Goal: Task Accomplishment & Management: Manage account settings

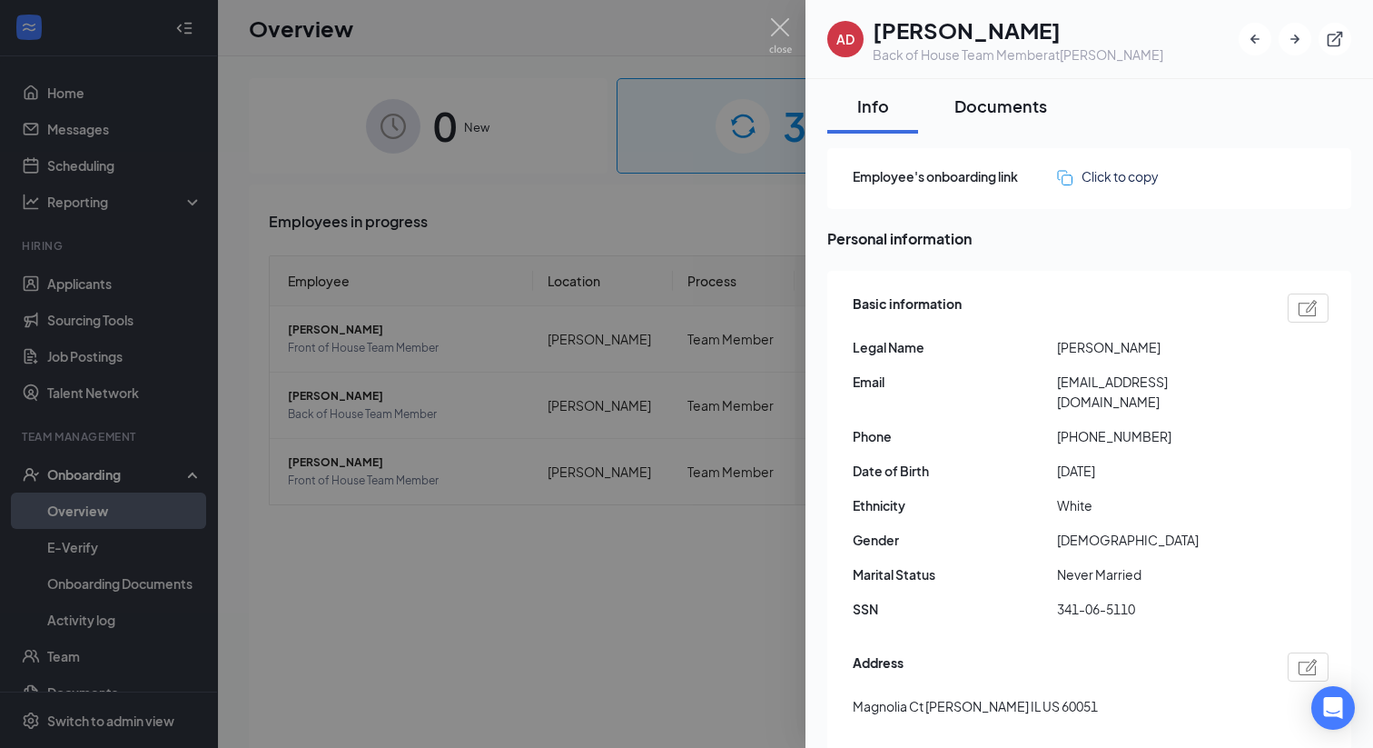
click at [1001, 114] on div "Documents" at bounding box center [1001, 105] width 93 height 23
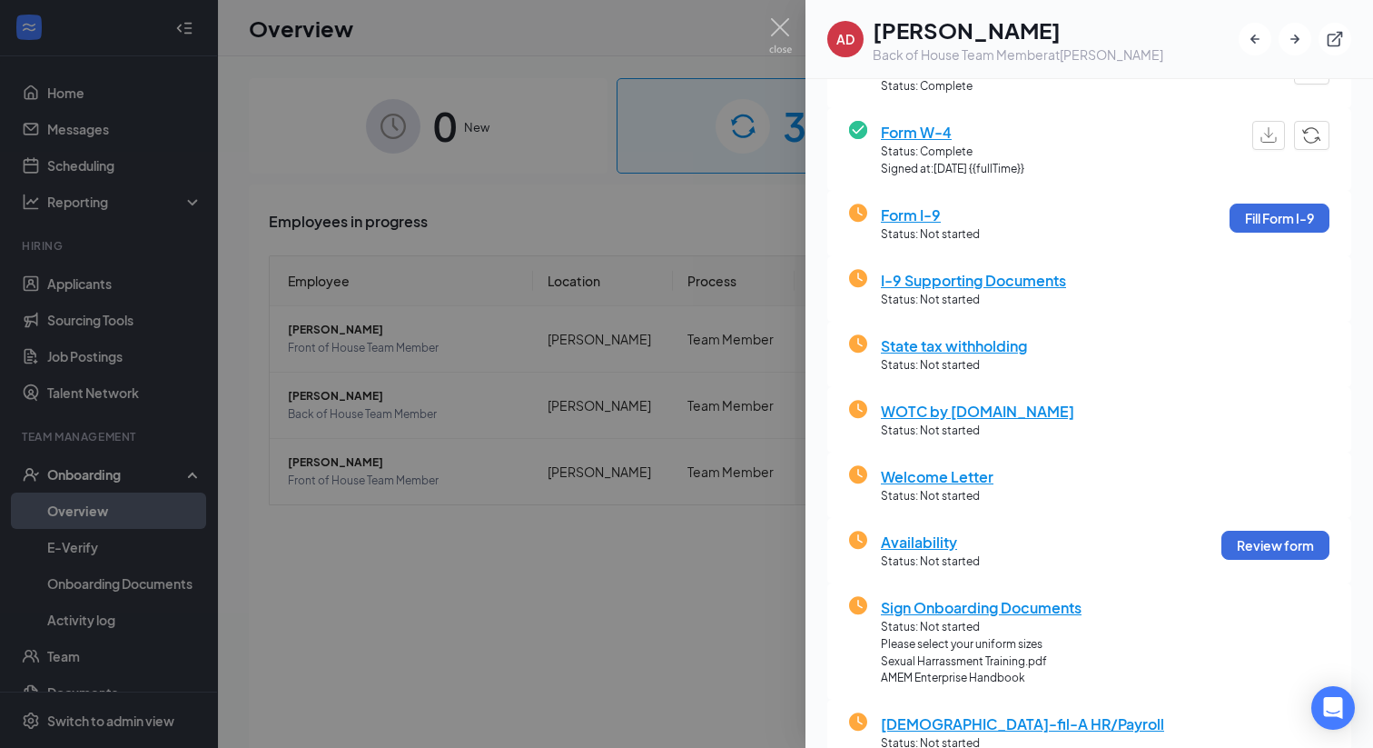
scroll to position [174, 0]
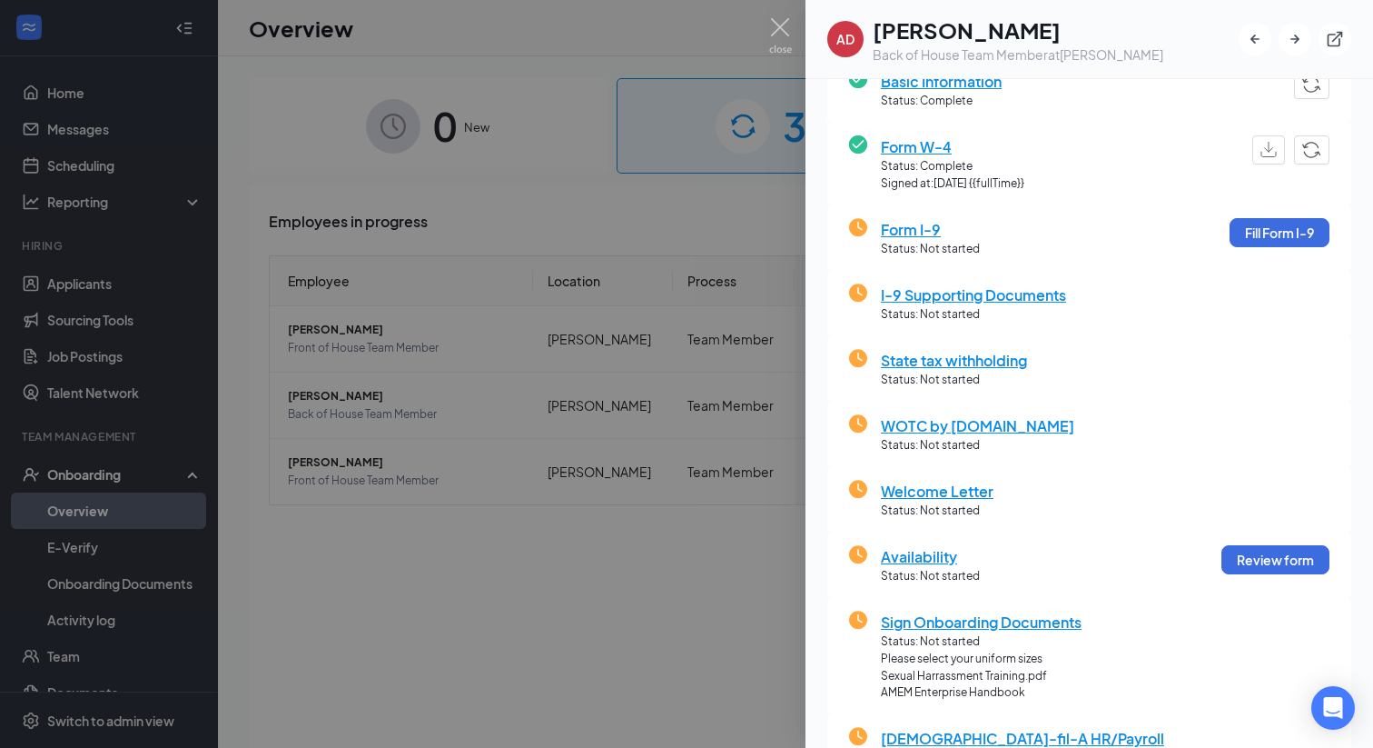
click at [972, 438] on span "Status: Not started" at bounding box center [977, 445] width 193 height 17
click at [970, 421] on span "WOTC by [DOMAIN_NAME]" at bounding box center [977, 425] width 193 height 23
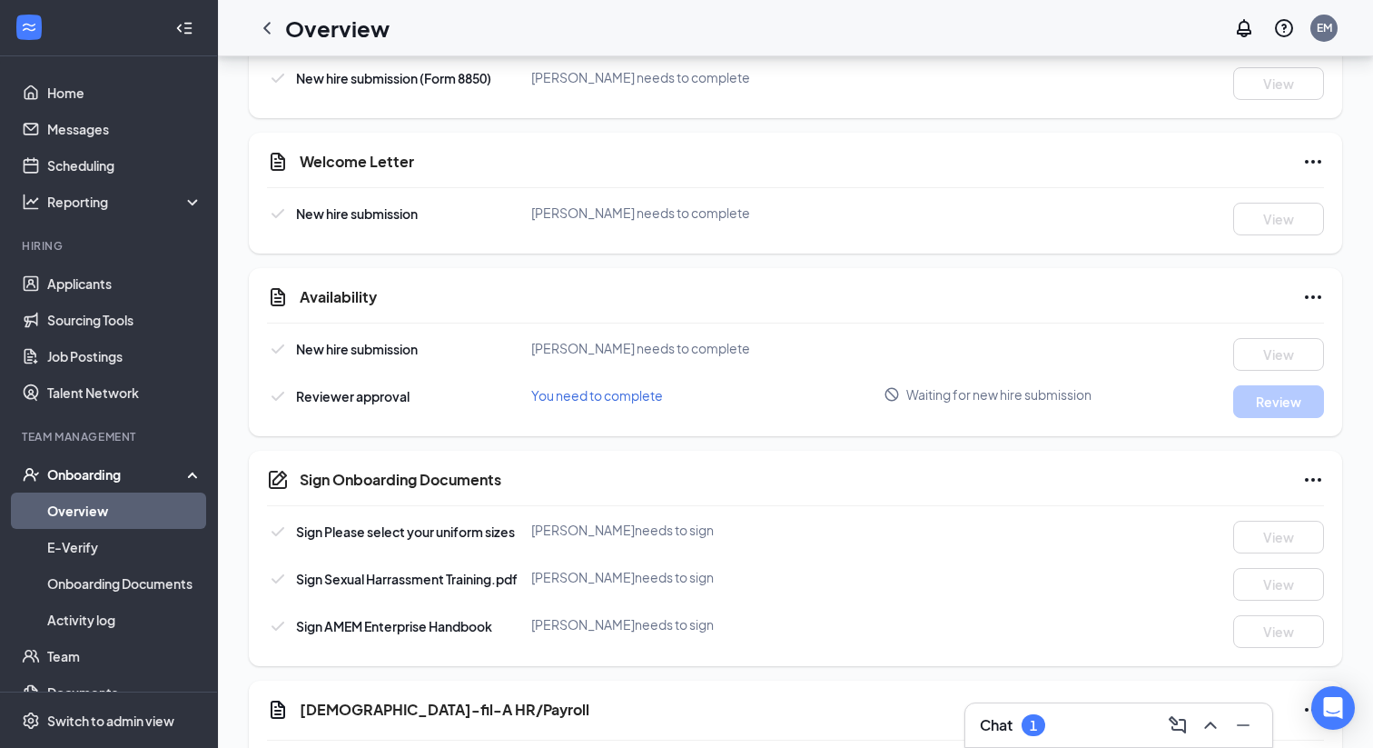
scroll to position [1122, 0]
click at [1032, 714] on div "1" at bounding box center [1034, 725] width 24 height 22
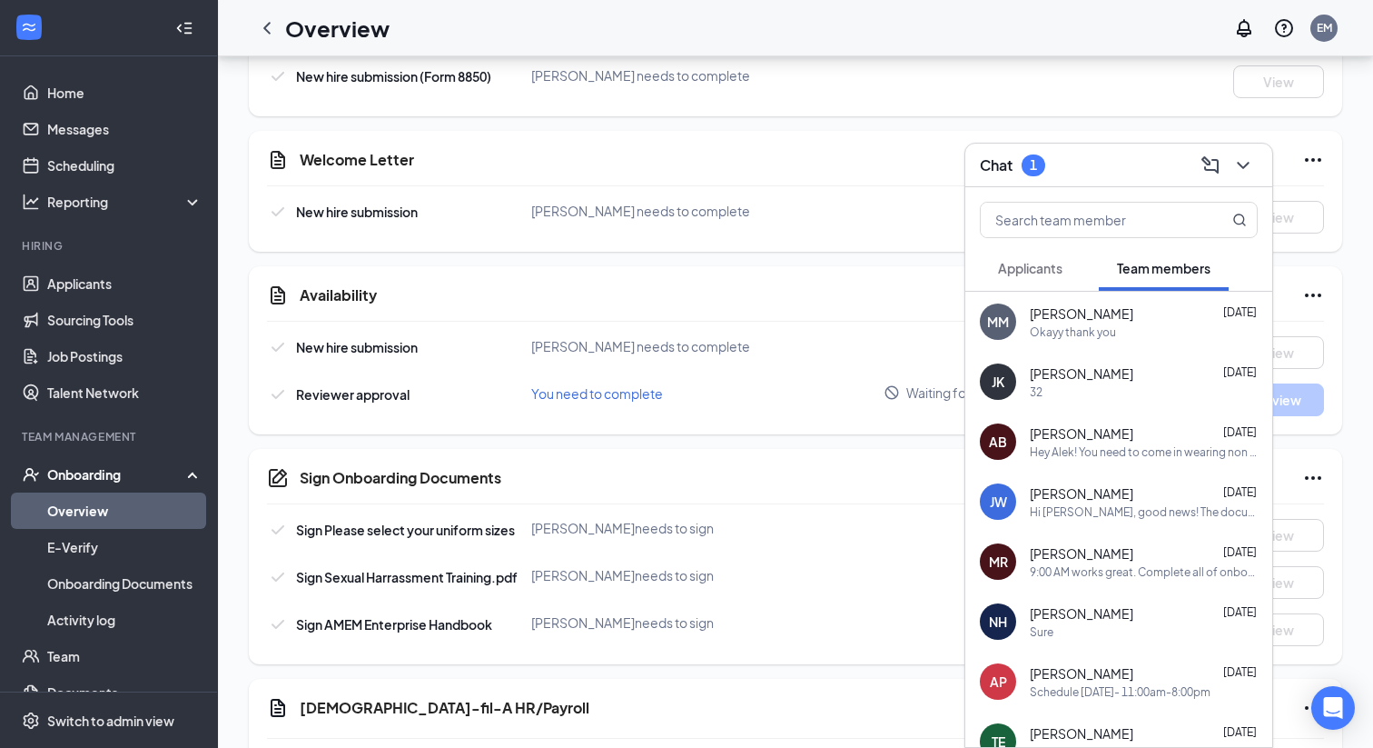
click at [1032, 714] on div "TE [PERSON_NAME] [DATE] I'm here" at bounding box center [1119, 741] width 307 height 60
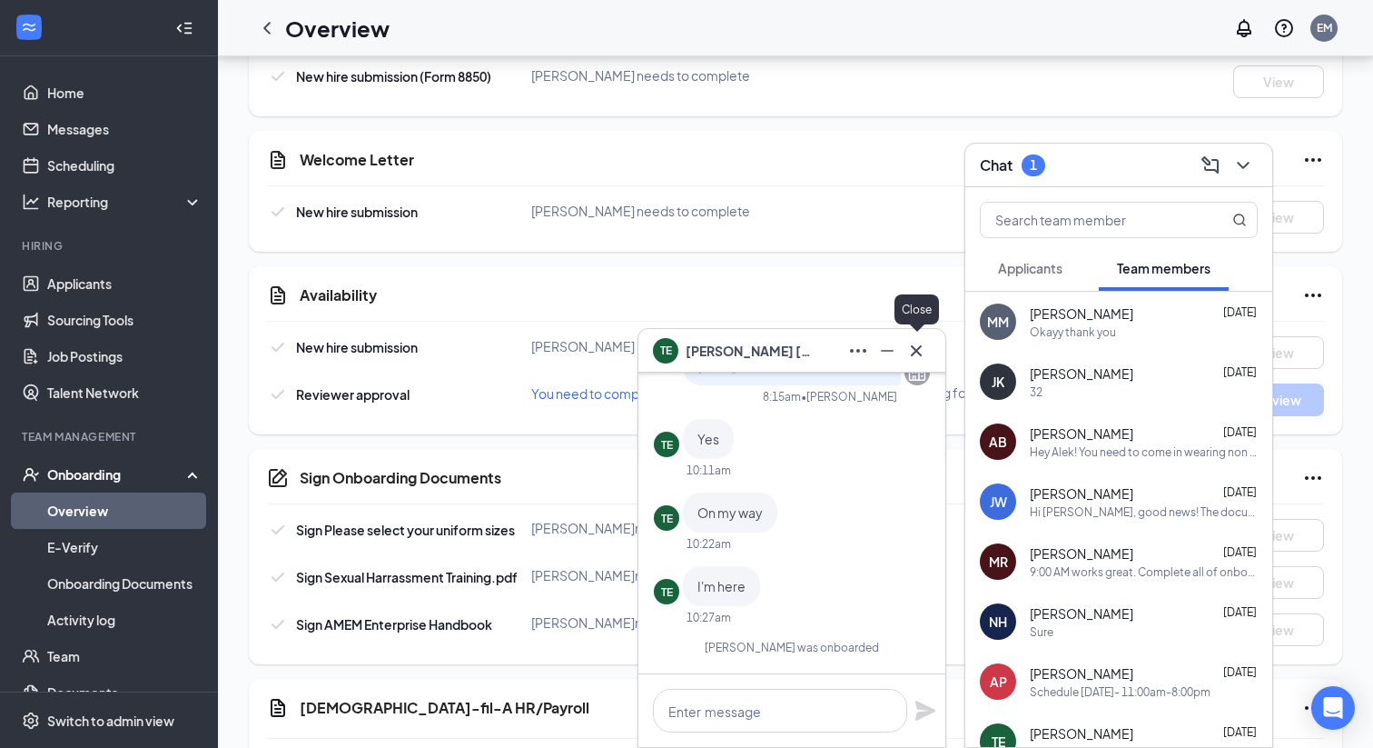
click at [919, 342] on icon "Cross" at bounding box center [917, 351] width 22 height 22
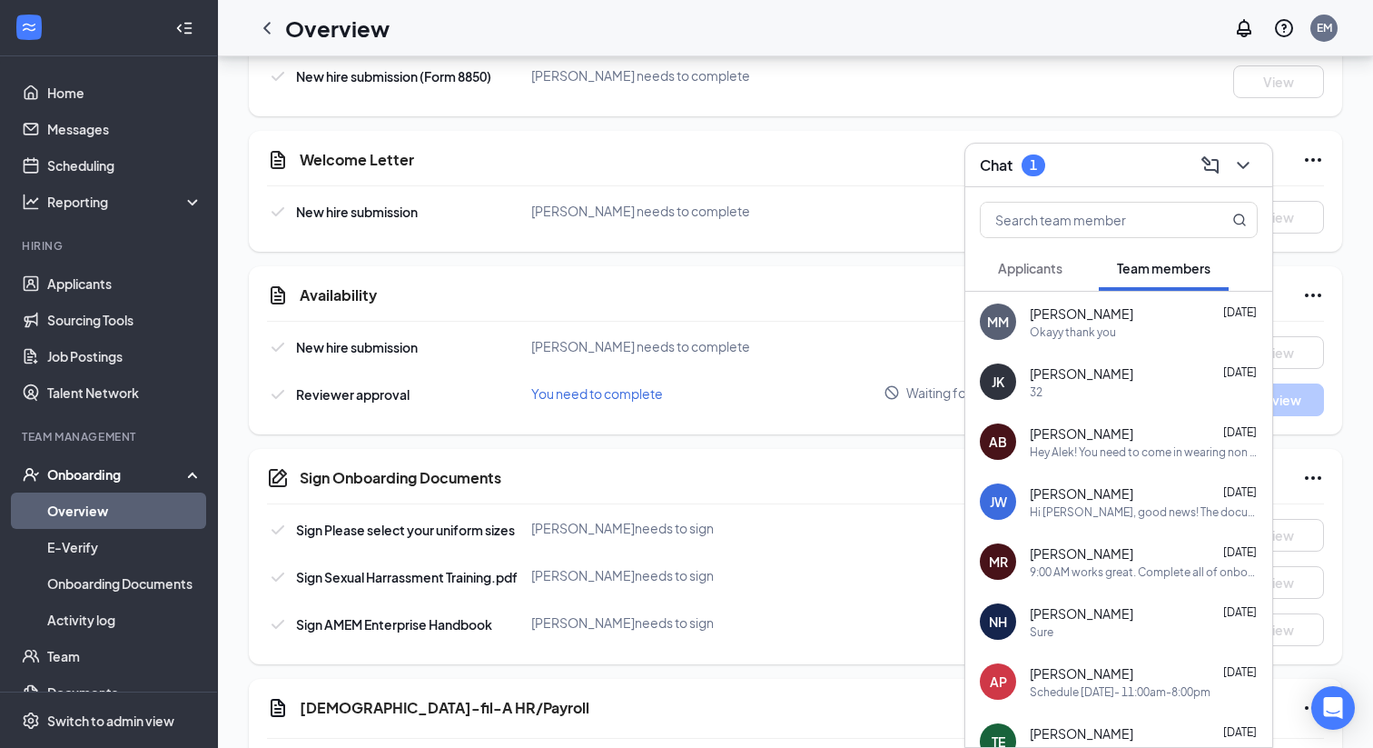
click at [1035, 267] on span "Applicants" at bounding box center [1030, 268] width 64 height 16
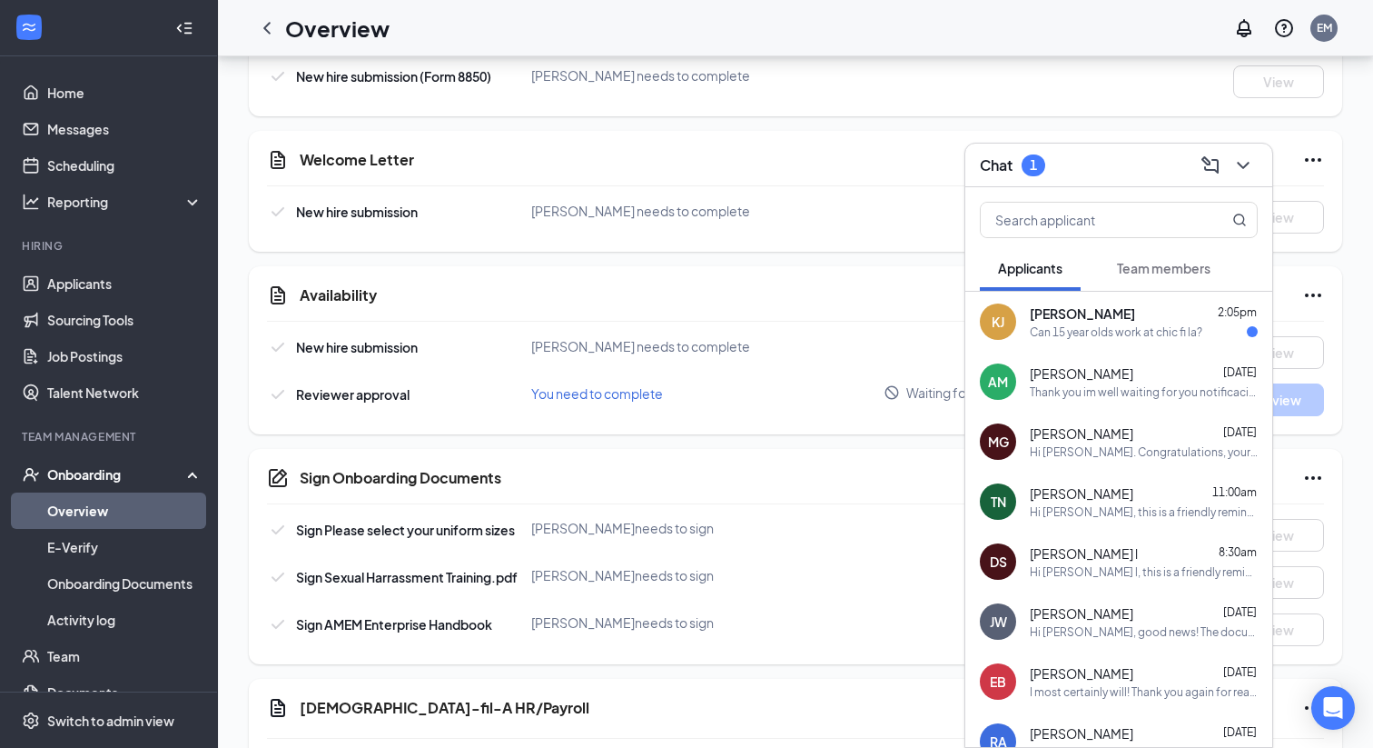
click at [1087, 168] on div "Chat 1" at bounding box center [1119, 165] width 278 height 28
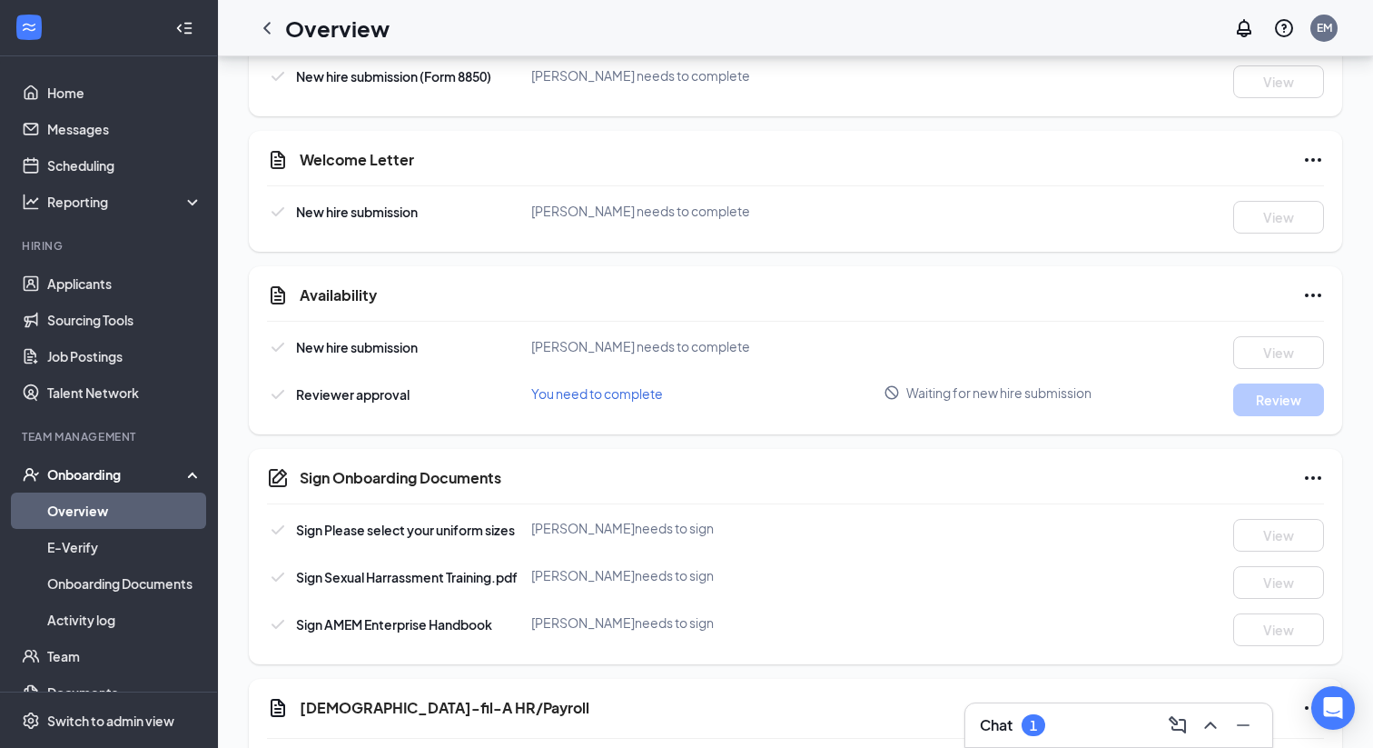
click at [1081, 720] on div "Chat 1" at bounding box center [1119, 724] width 278 height 29
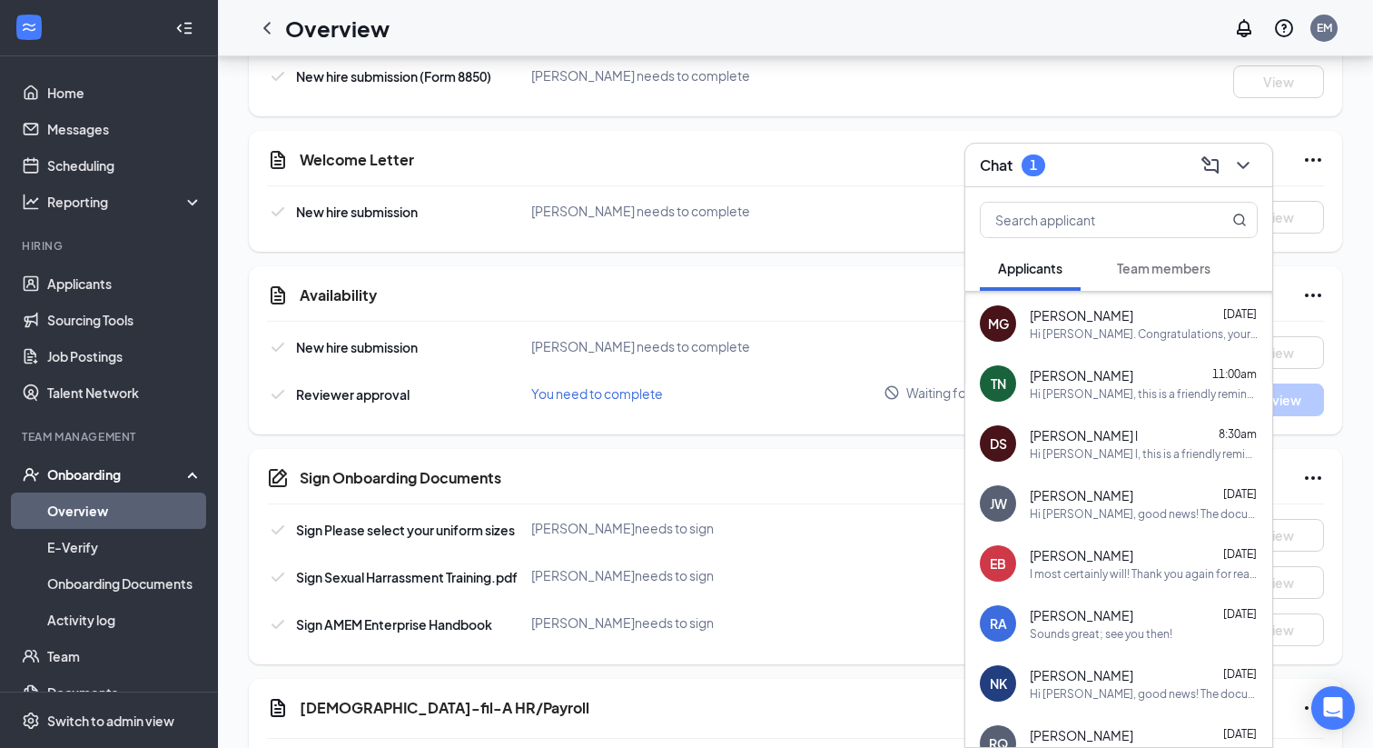
scroll to position [0, 0]
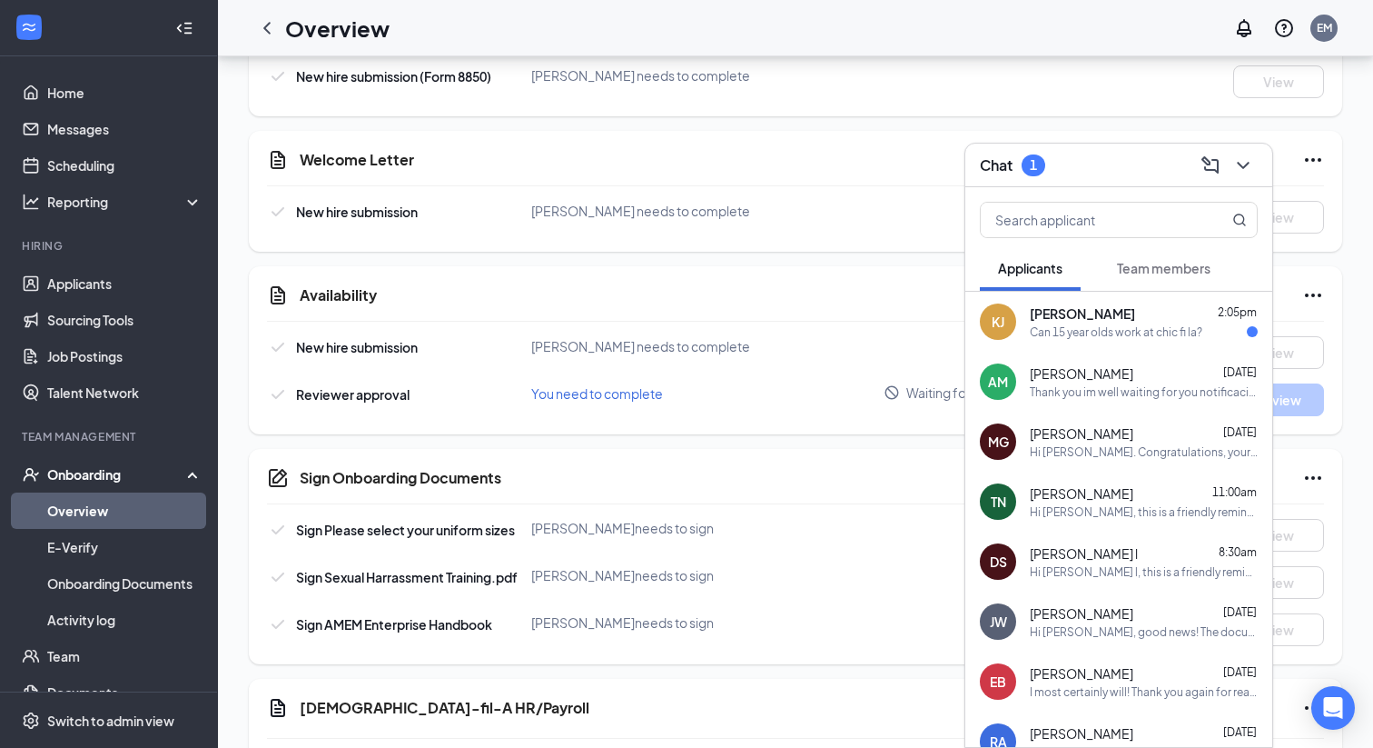
click at [1135, 263] on span "Team members" at bounding box center [1164, 268] width 94 height 16
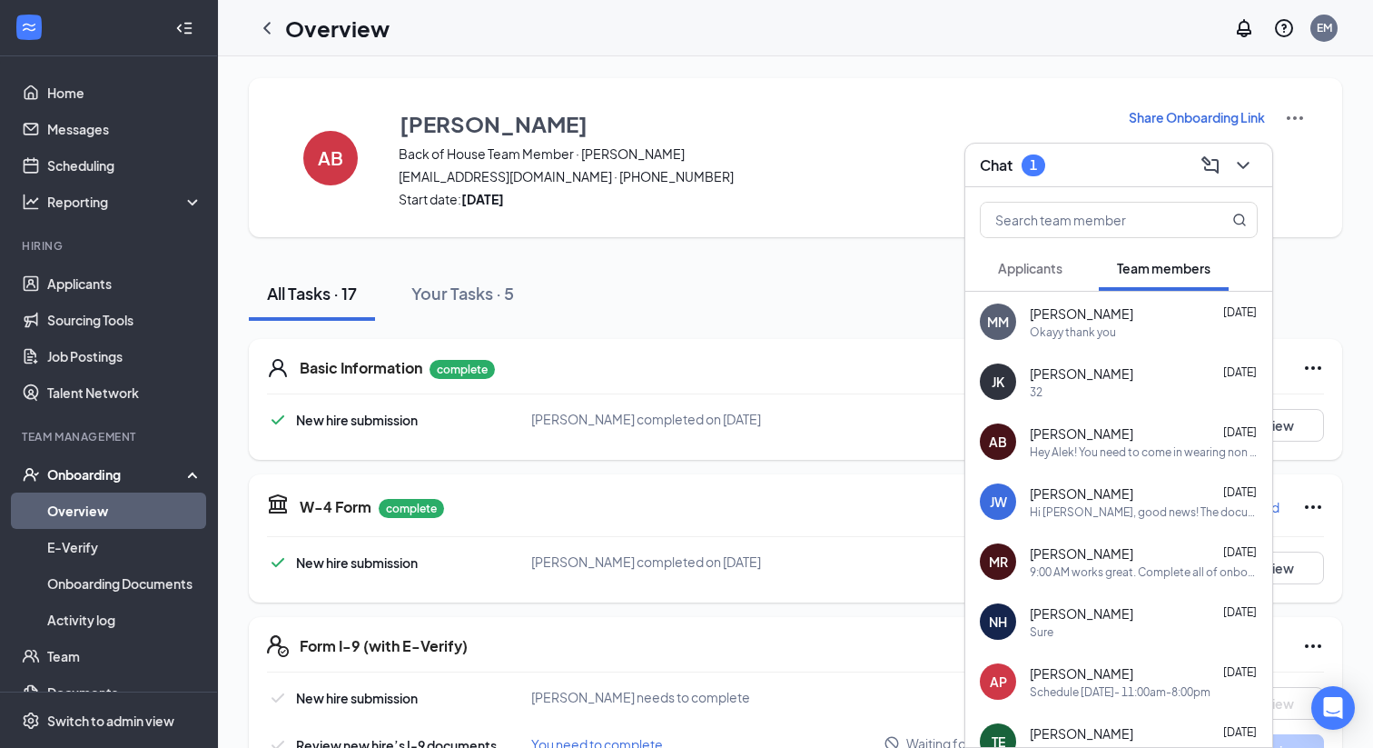
click at [1043, 374] on span "[PERSON_NAME]" at bounding box center [1082, 373] width 104 height 18
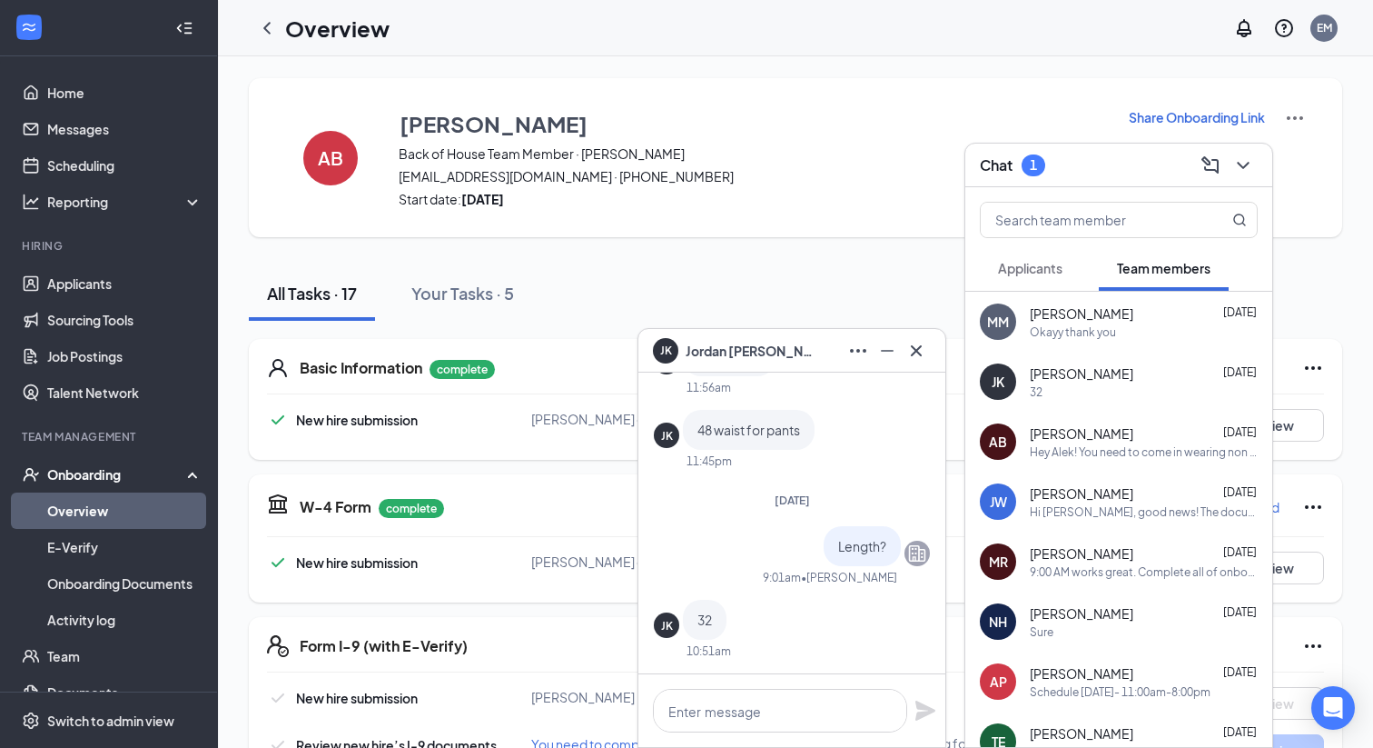
click at [748, 343] on span "[PERSON_NAME]" at bounding box center [749, 351] width 127 height 20
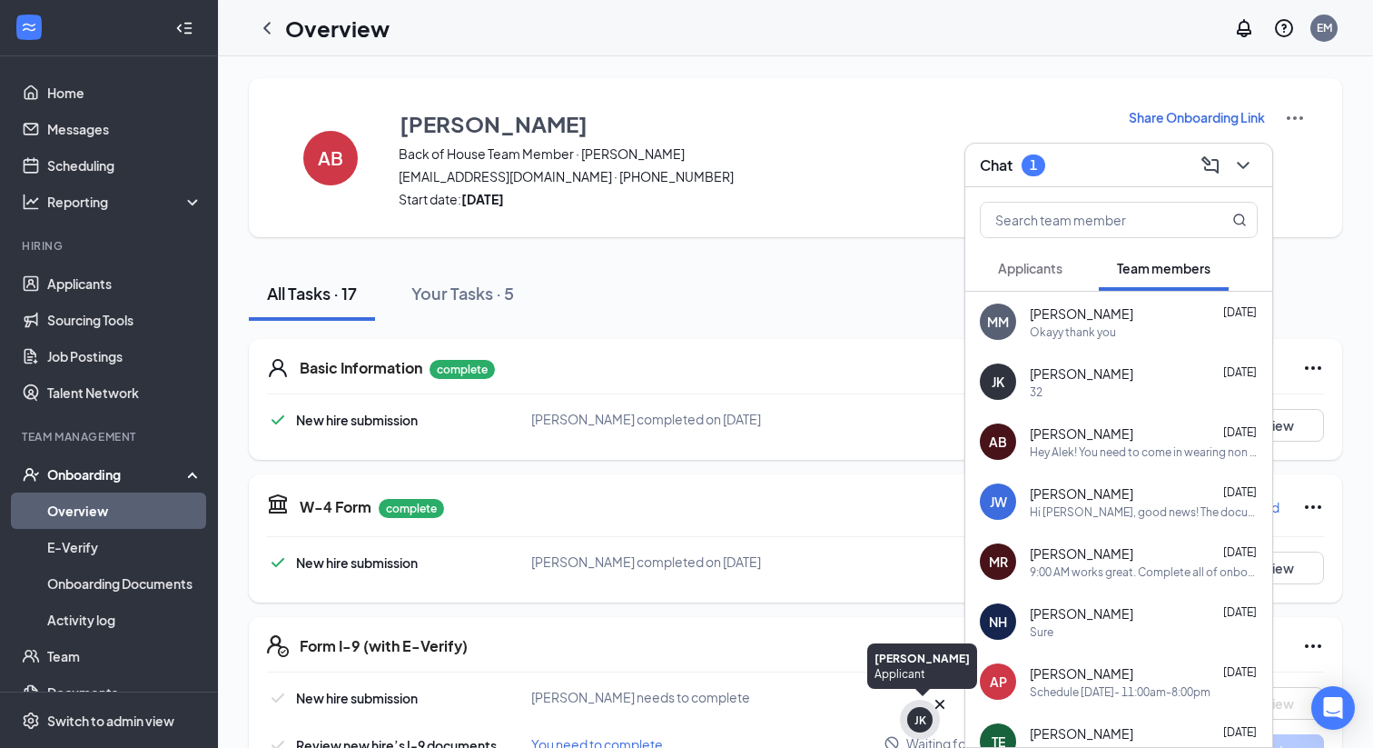
click at [925, 720] on div "JK" at bounding box center [921, 719] width 12 height 15
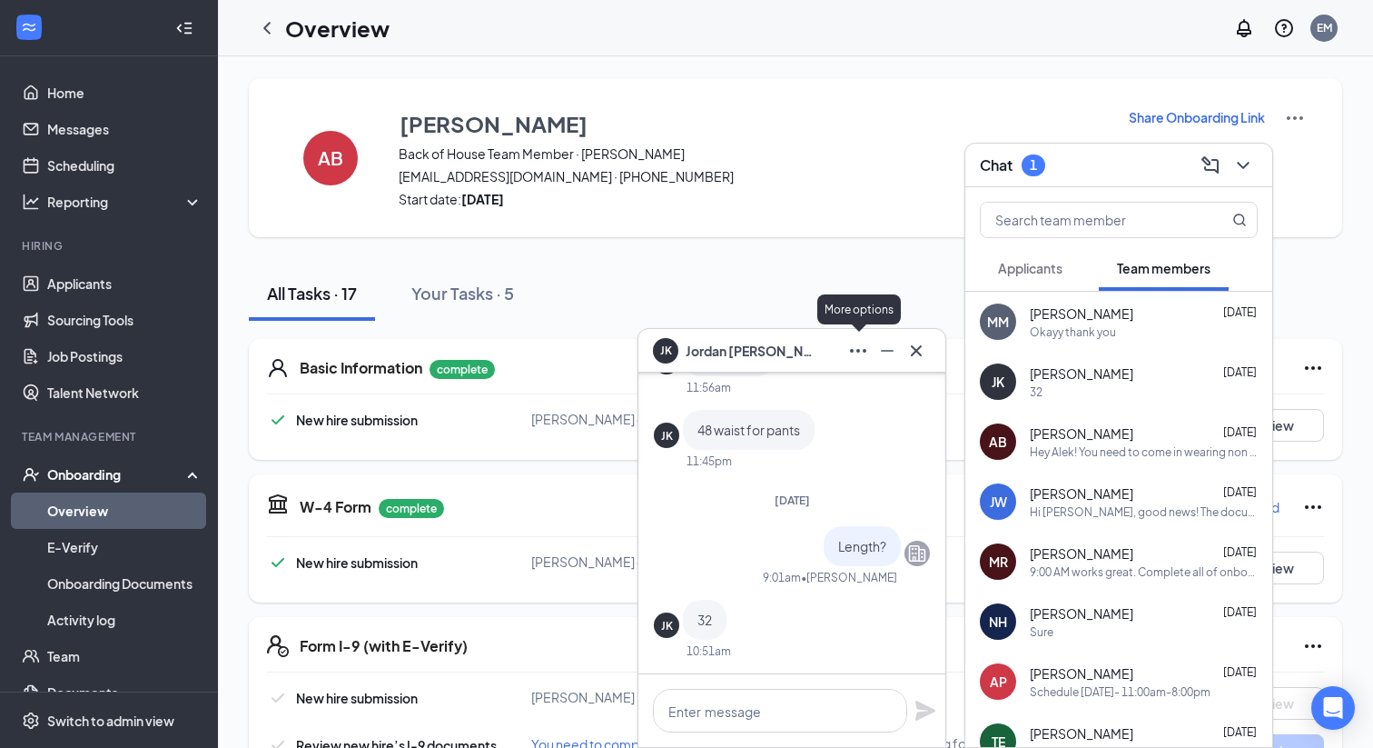
click at [856, 347] on icon "Ellipses" at bounding box center [859, 351] width 22 height 22
click at [879, 403] on link "View employee profile" at bounding box center [979, 399] width 243 height 18
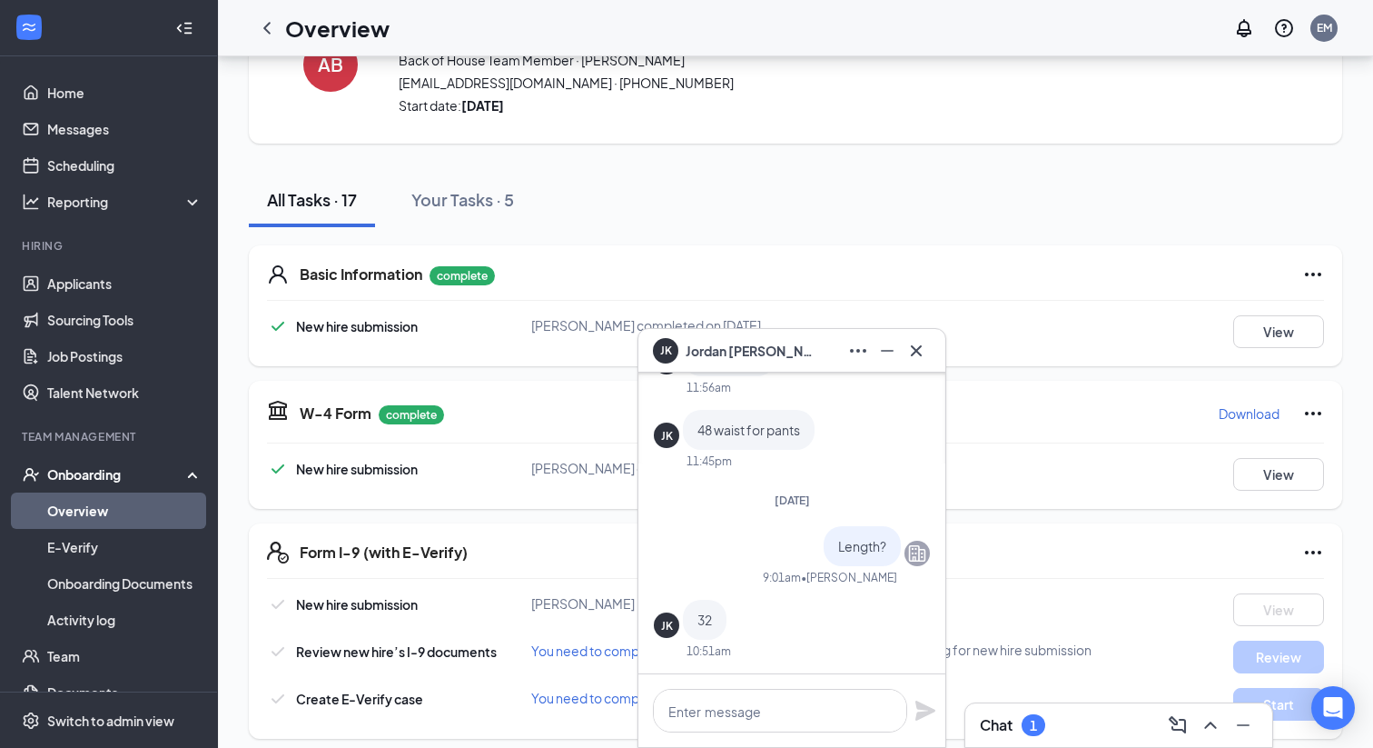
scroll to position [110, 0]
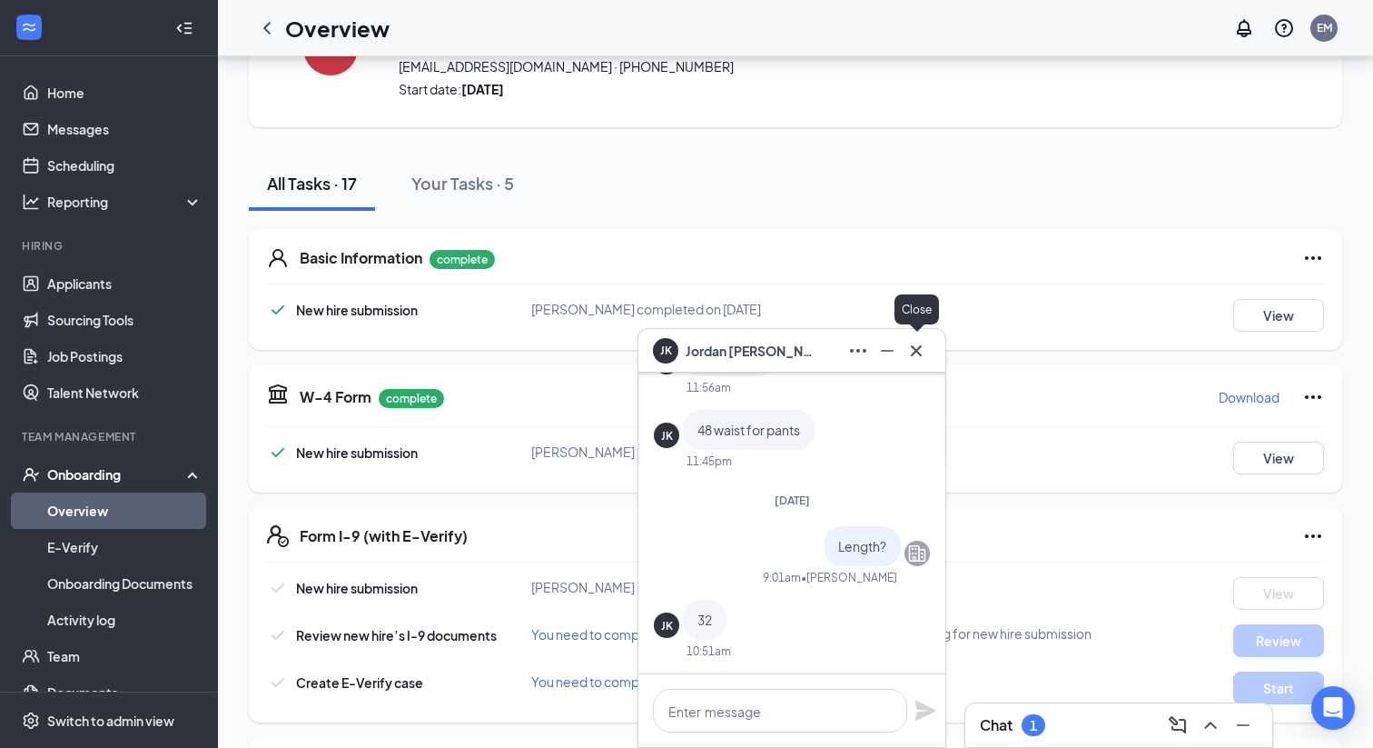
click at [921, 351] on icon "Cross" at bounding box center [917, 351] width 22 height 22
